Goal: Task Accomplishment & Management: Use online tool/utility

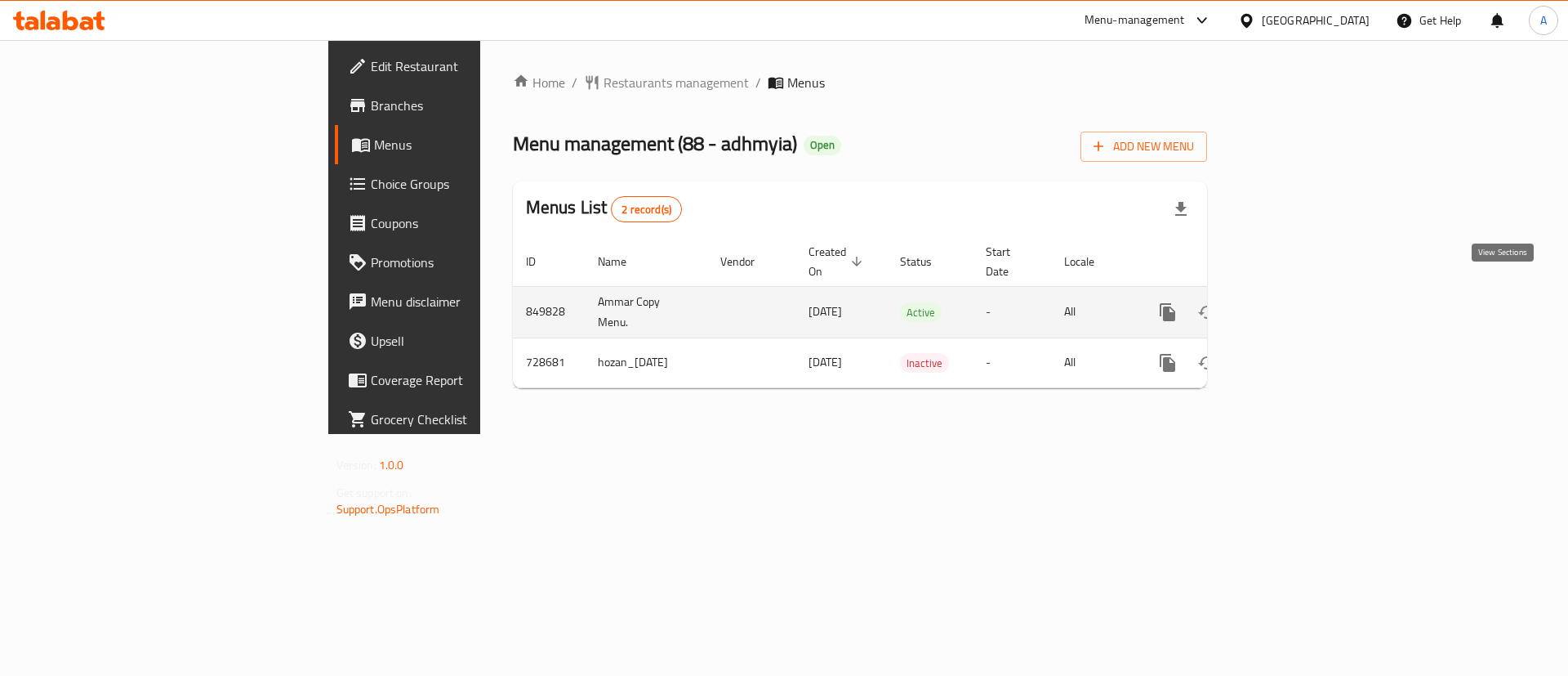
click at [1306, 293] on link "enhanced table" at bounding box center [1285, 312] width 39 height 39
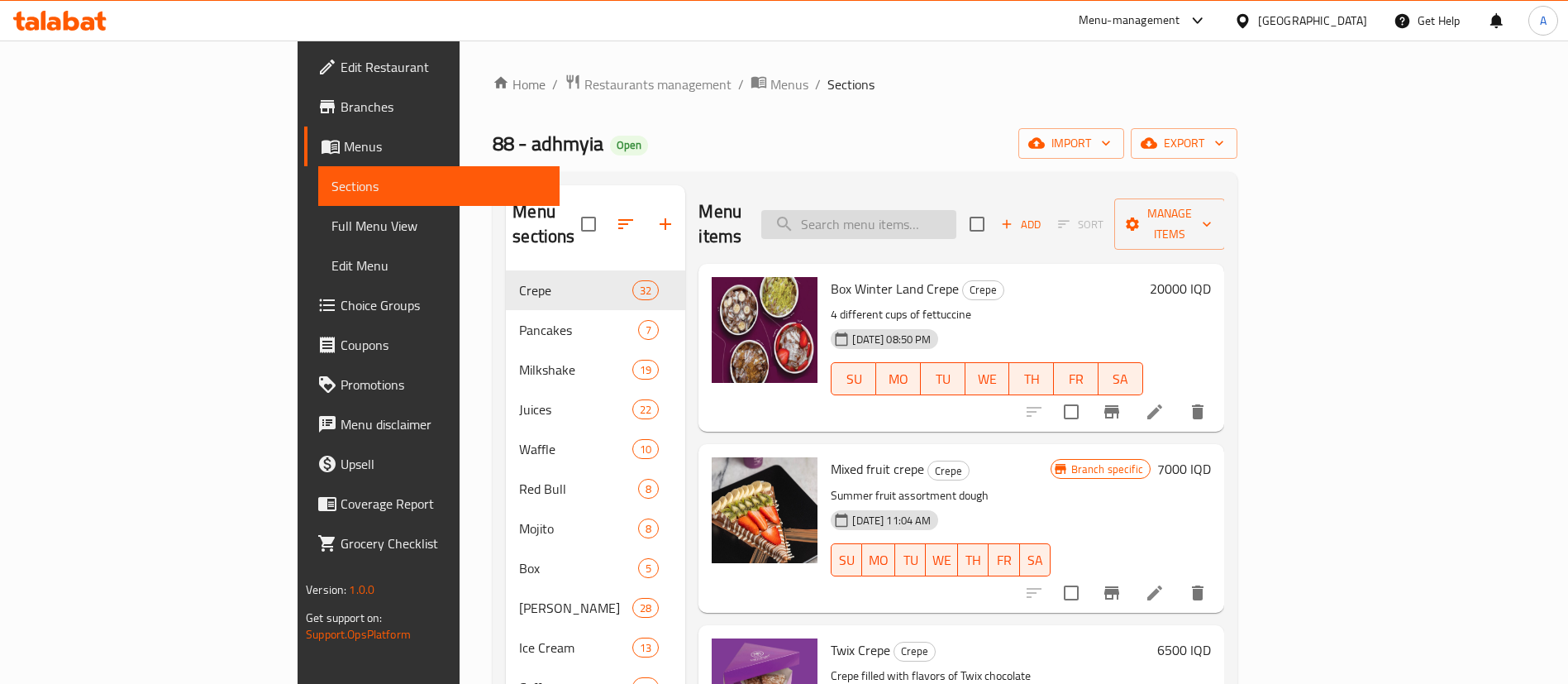
click at [956, 214] on input "search" at bounding box center [859, 223] width 195 height 29
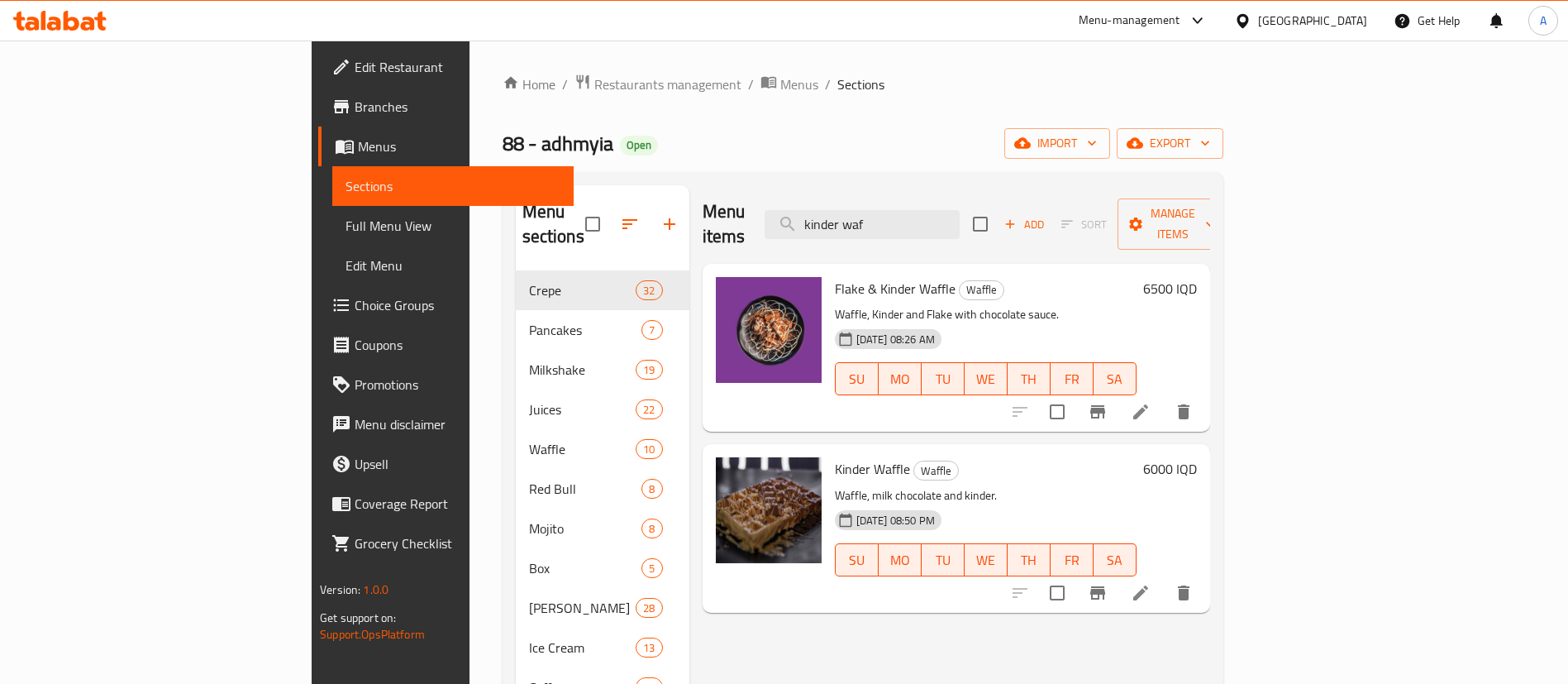
type input "kinder waf"
click at [1164, 397] on li at bounding box center [1140, 411] width 46 height 30
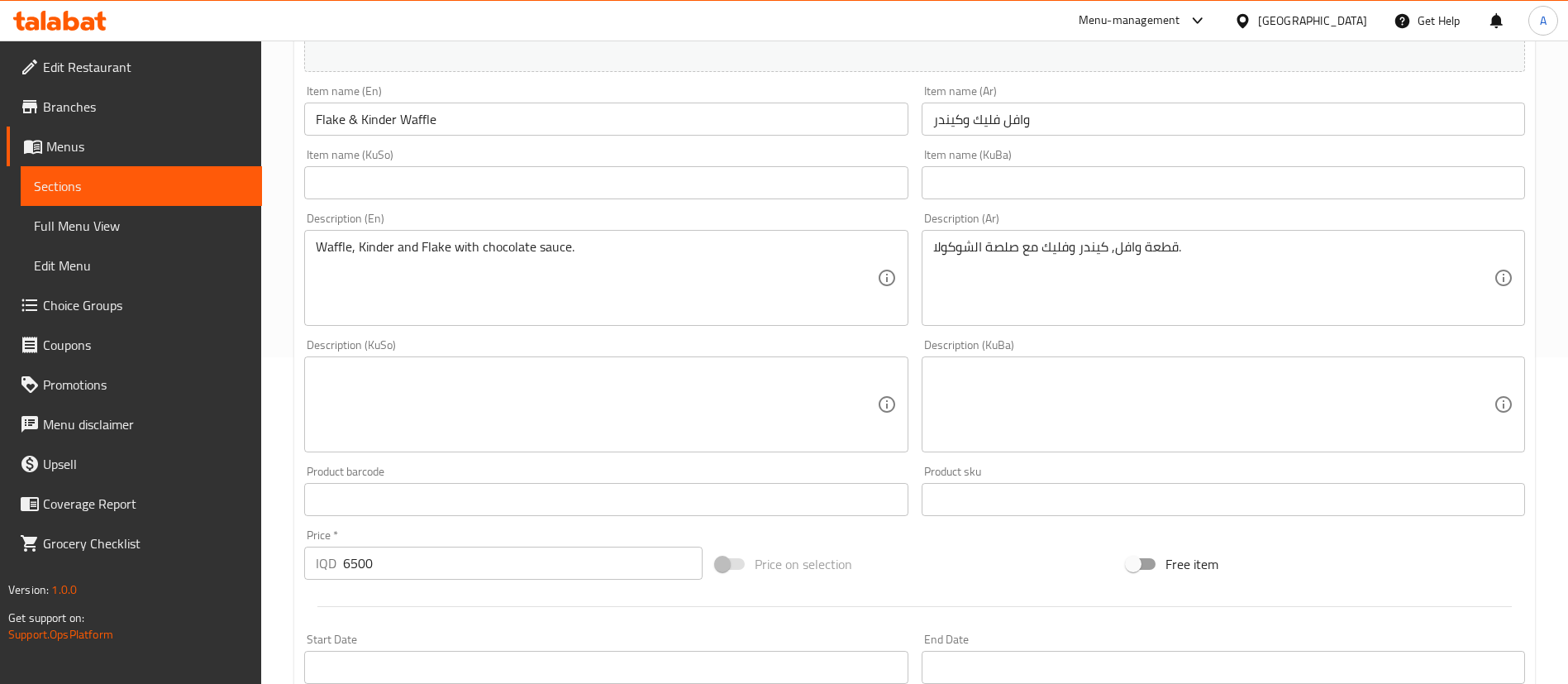
scroll to position [203, 0]
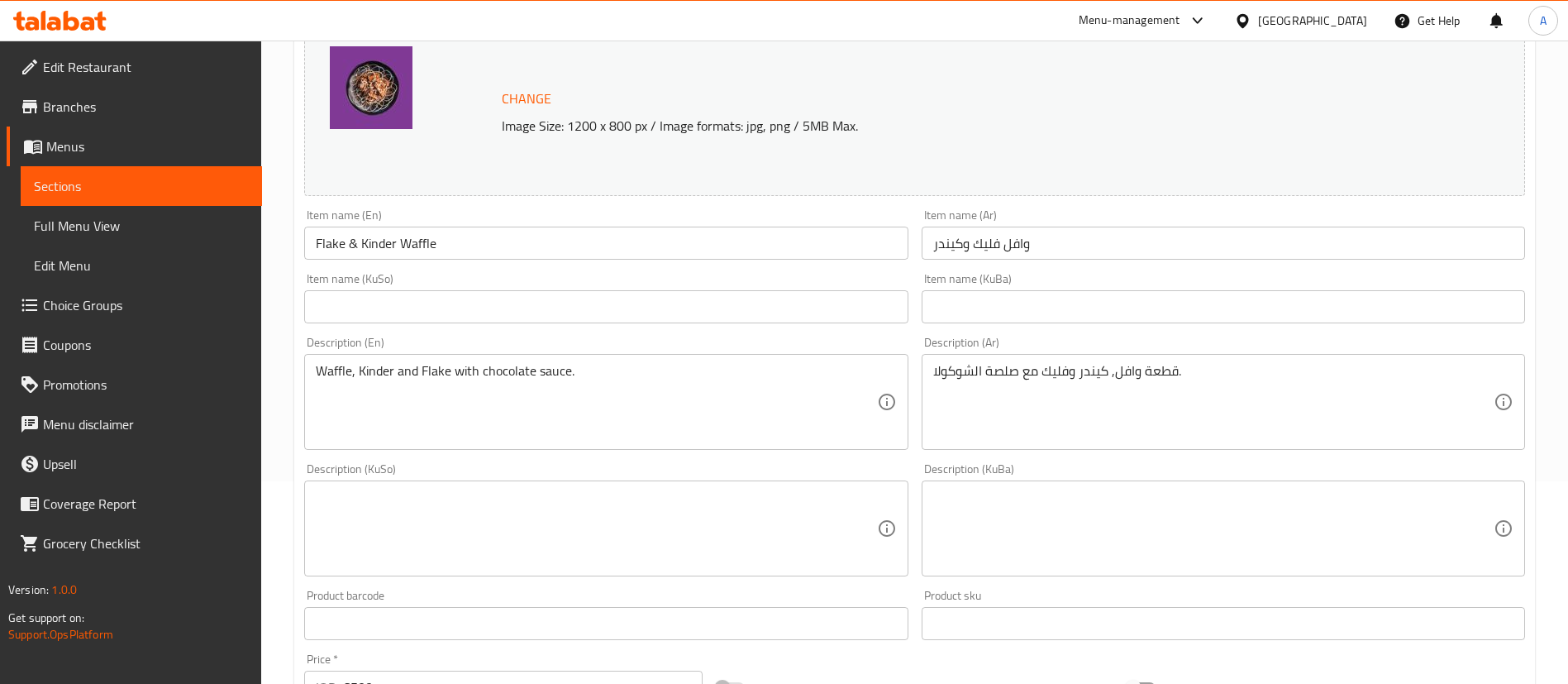
click at [676, 529] on textarea at bounding box center [596, 529] width 561 height 79
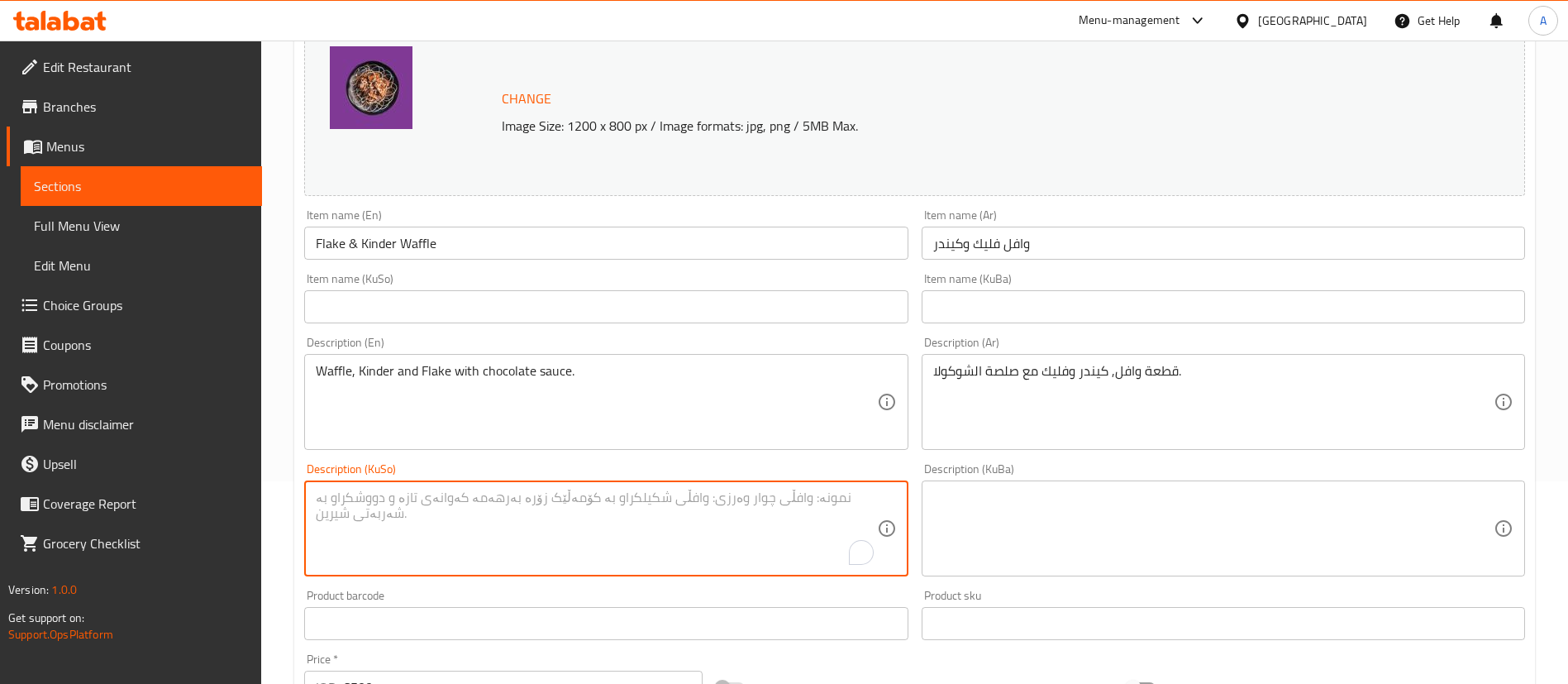
click at [1136, 545] on textarea at bounding box center [1214, 529] width 561 height 79
click at [735, 492] on textarea "To enrich screen reader interactions, please activate Accessibility in Grammarl…" at bounding box center [596, 529] width 561 height 79
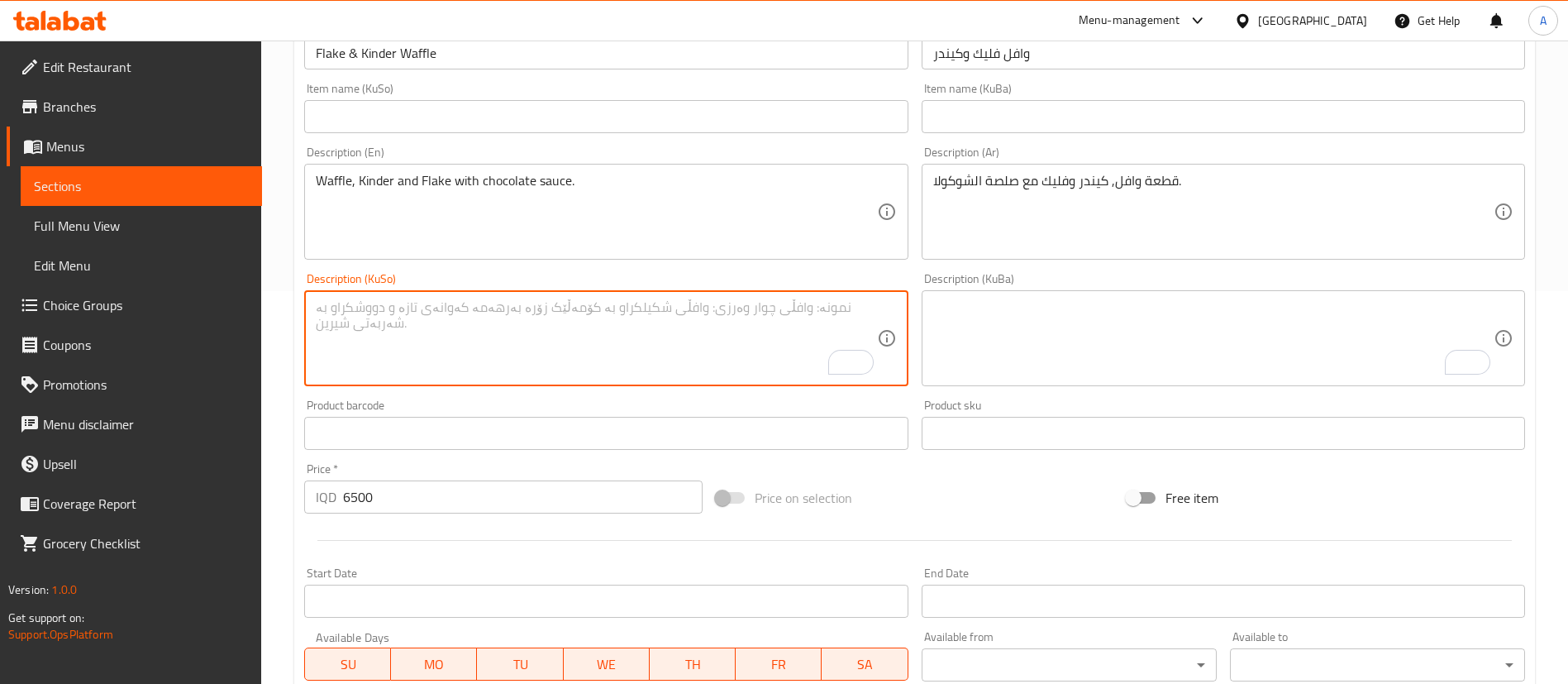
scroll to position [394, 0]
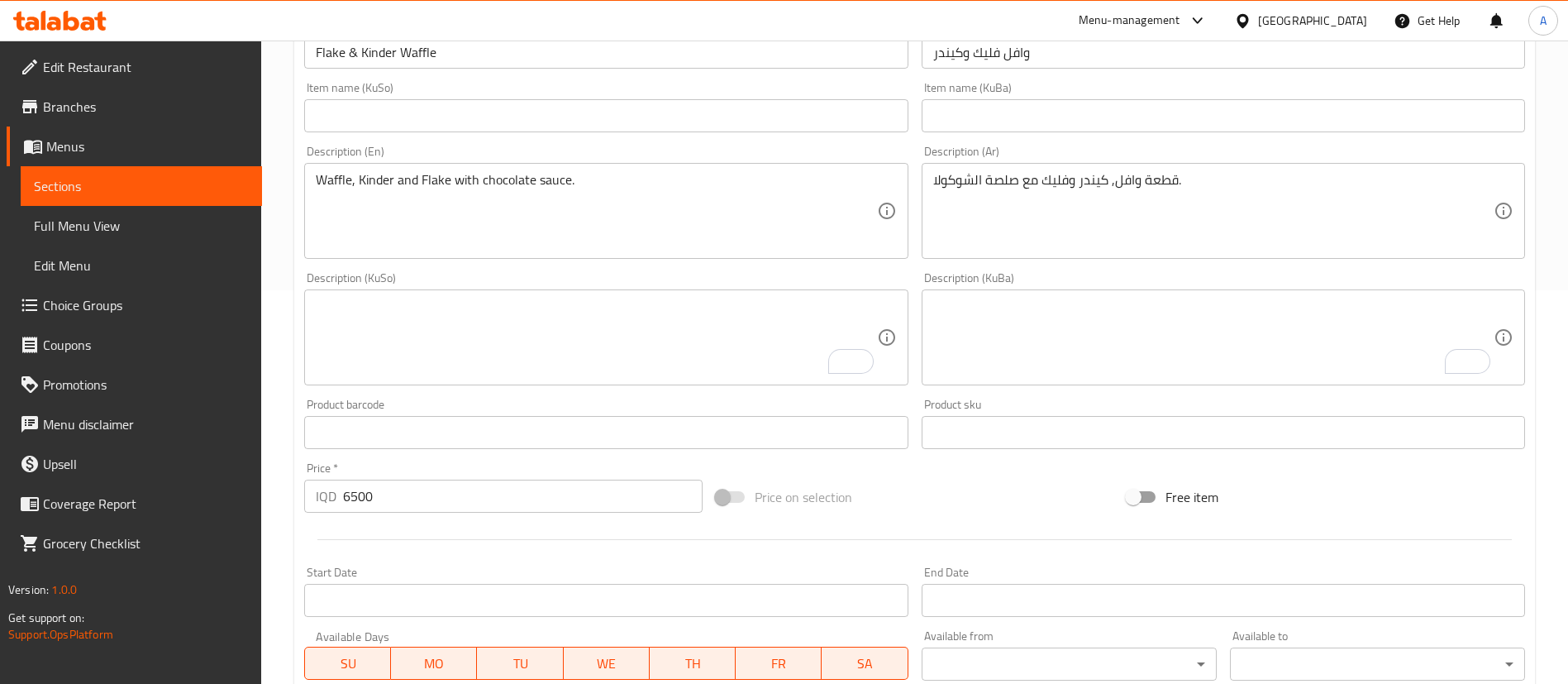
click at [276, 406] on div "Home / Restaurants management / Menus / Sections / item / update Waffle section…" at bounding box center [915, 318] width 1306 height 1342
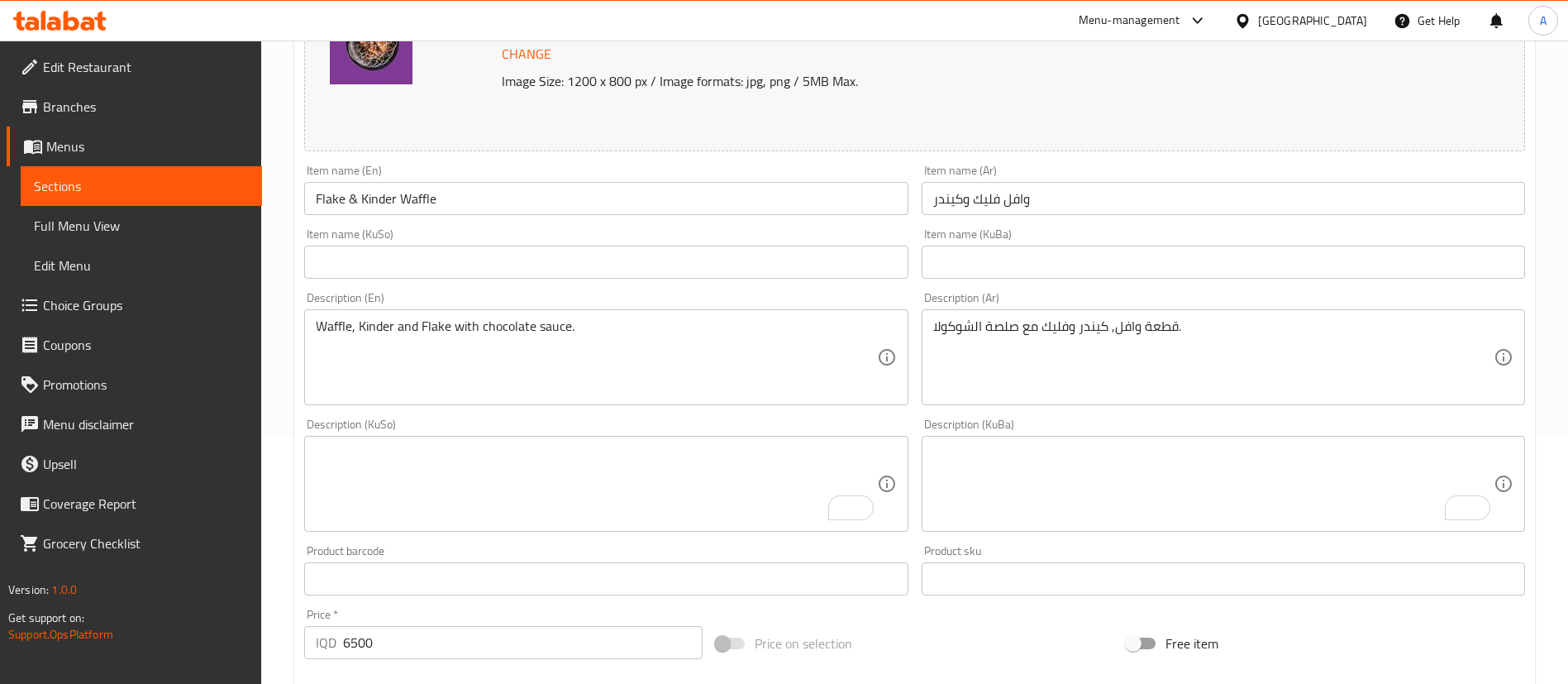
scroll to position [245, 0]
